Goal: Find specific page/section: Find specific page/section

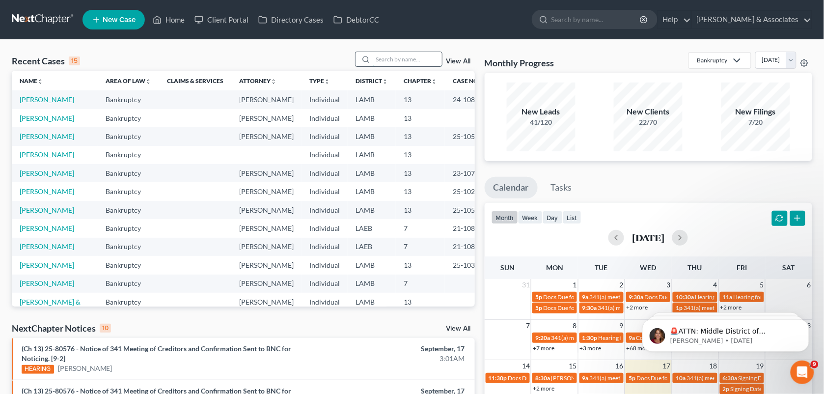
click at [403, 57] on input "search" at bounding box center [407, 59] width 69 height 14
click at [302, 60] on div "Recent Cases 15 View All" at bounding box center [243, 61] width 463 height 19
click at [388, 55] on input "search" at bounding box center [407, 59] width 69 height 14
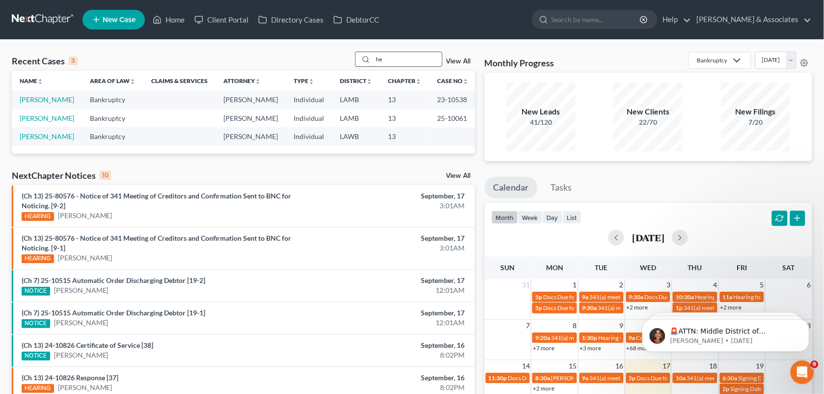
type input "h"
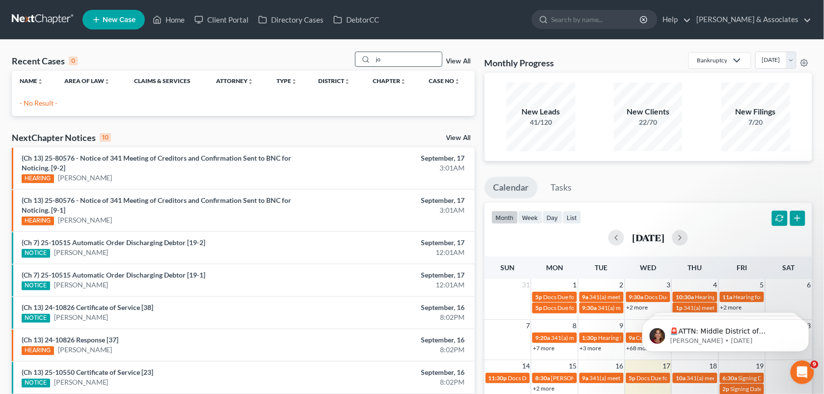
type input "j"
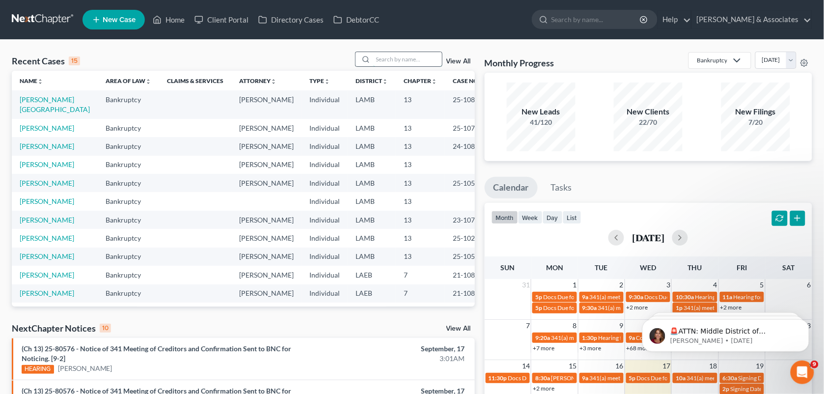
click at [410, 57] on input "search" at bounding box center [407, 59] width 69 height 14
type input "o"
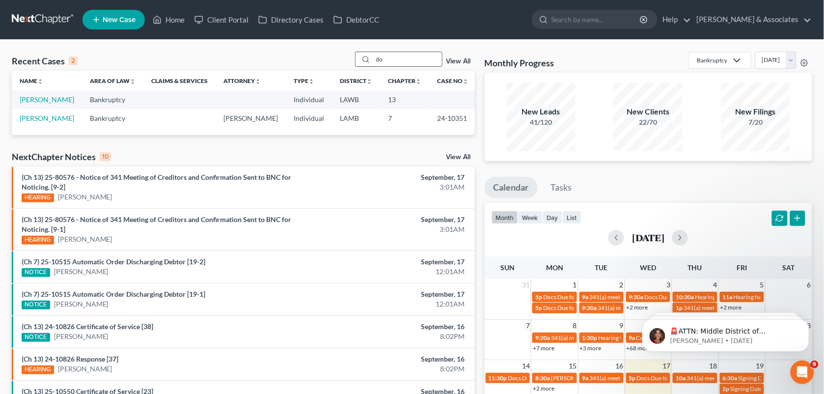
type input "d"
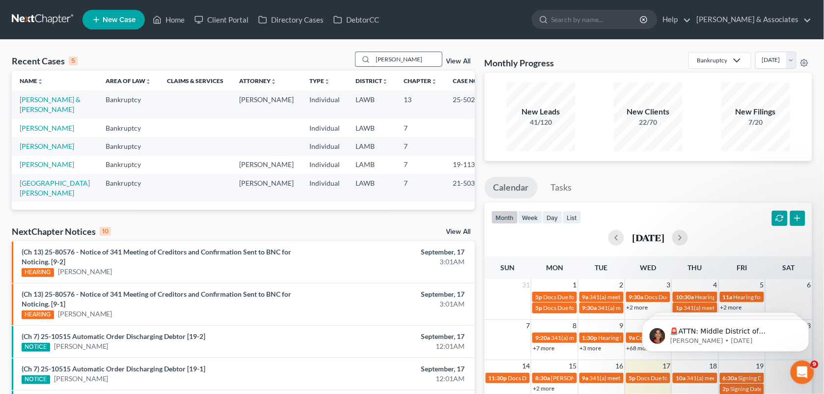
type input "[PERSON_NAME]"
click at [48, 99] on link "[PERSON_NAME] & [PERSON_NAME]" at bounding box center [50, 104] width 61 height 18
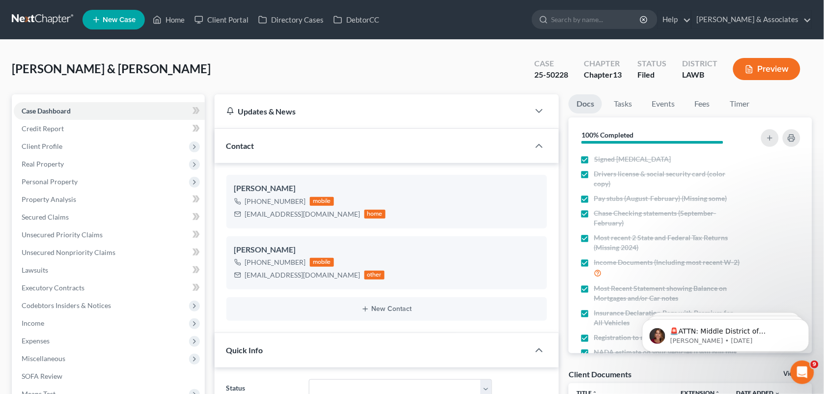
scroll to position [2371, 0]
